Goal: Information Seeking & Learning: Learn about a topic

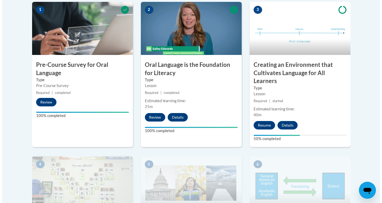
scroll to position [178, 0]
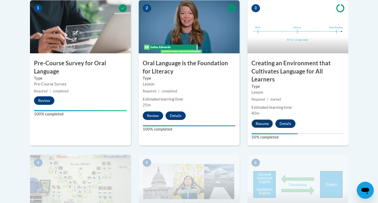
click at [253, 124] on button "Resume" at bounding box center [261, 123] width 21 height 8
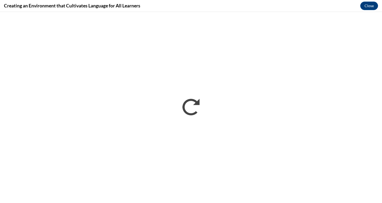
scroll to position [0, 0]
